Goal: Go to known website: Access a specific website the user already knows

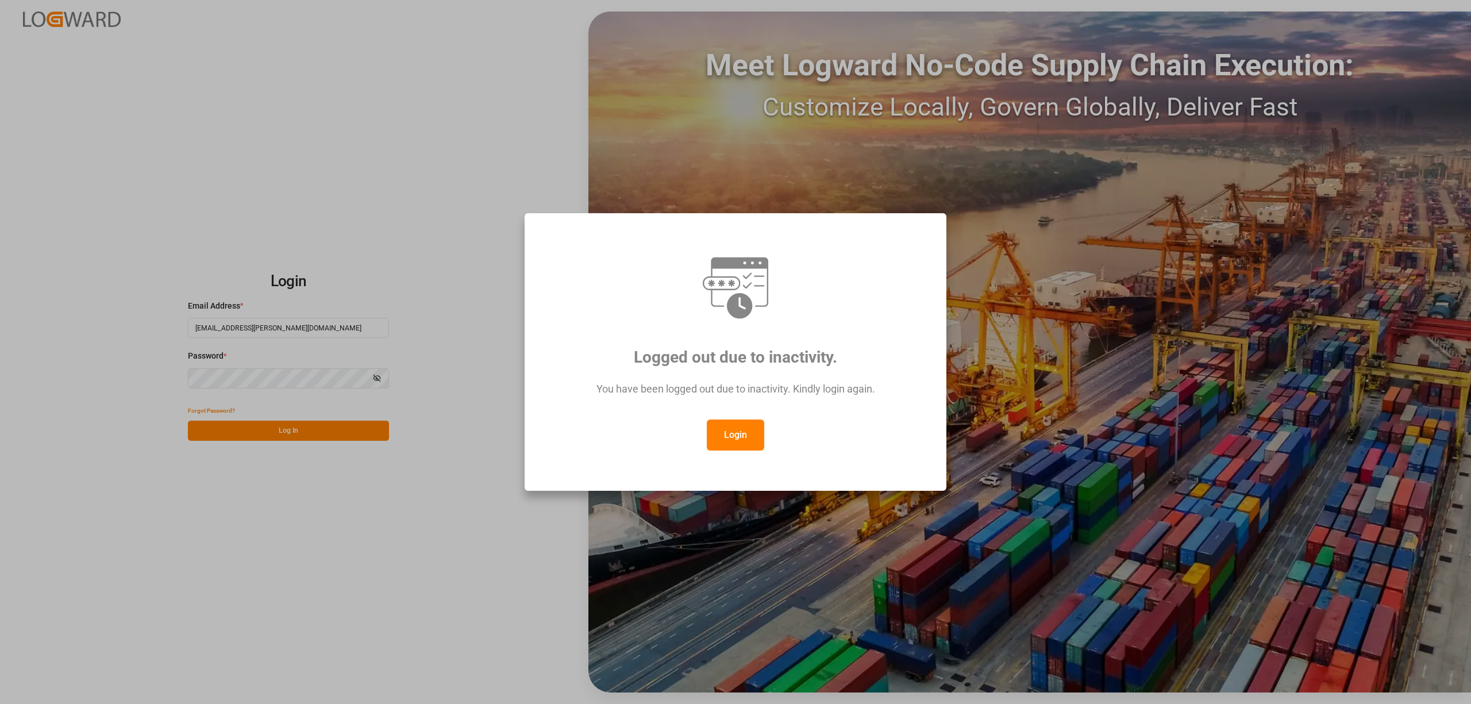
click at [726, 430] on button "Login" at bounding box center [735, 434] width 57 height 31
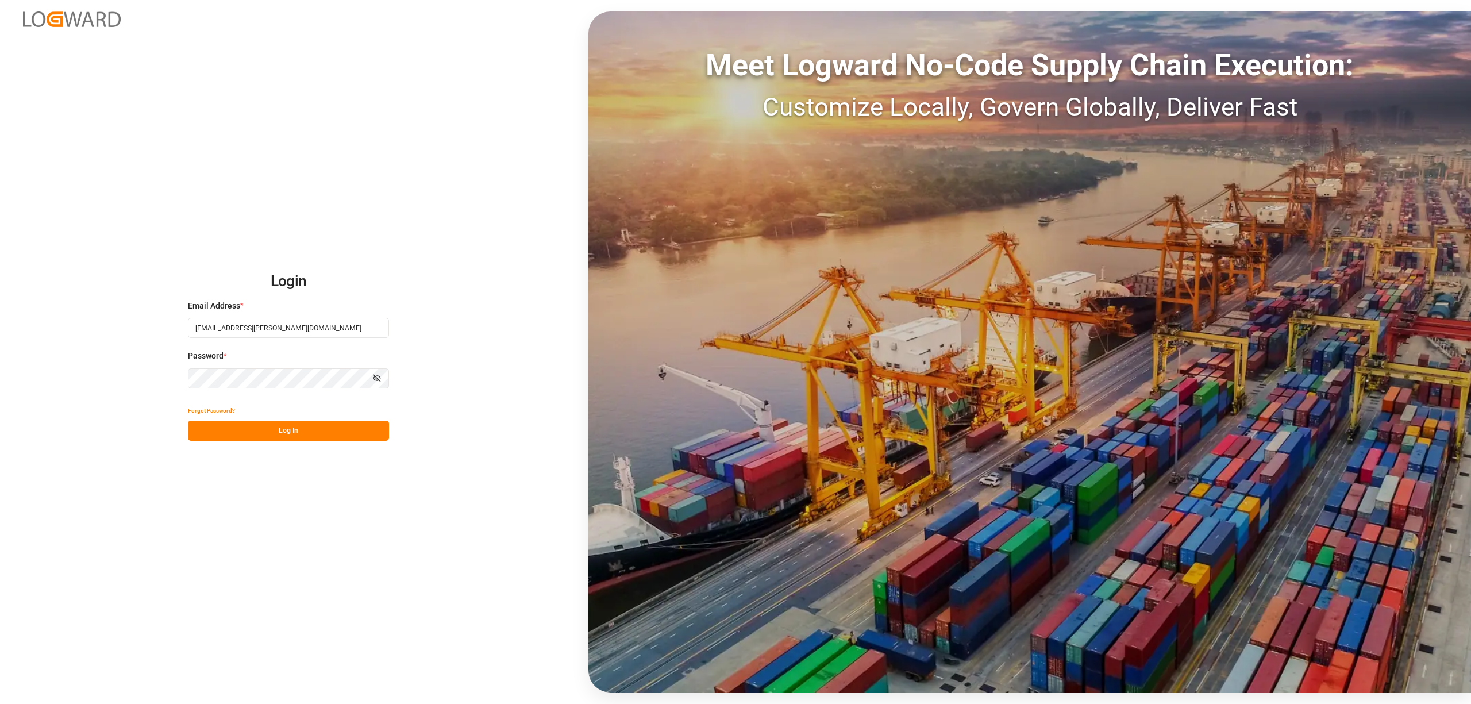
click at [331, 432] on button "Log In" at bounding box center [288, 430] width 201 height 20
